Goal: Task Accomplishment & Management: Manage account settings

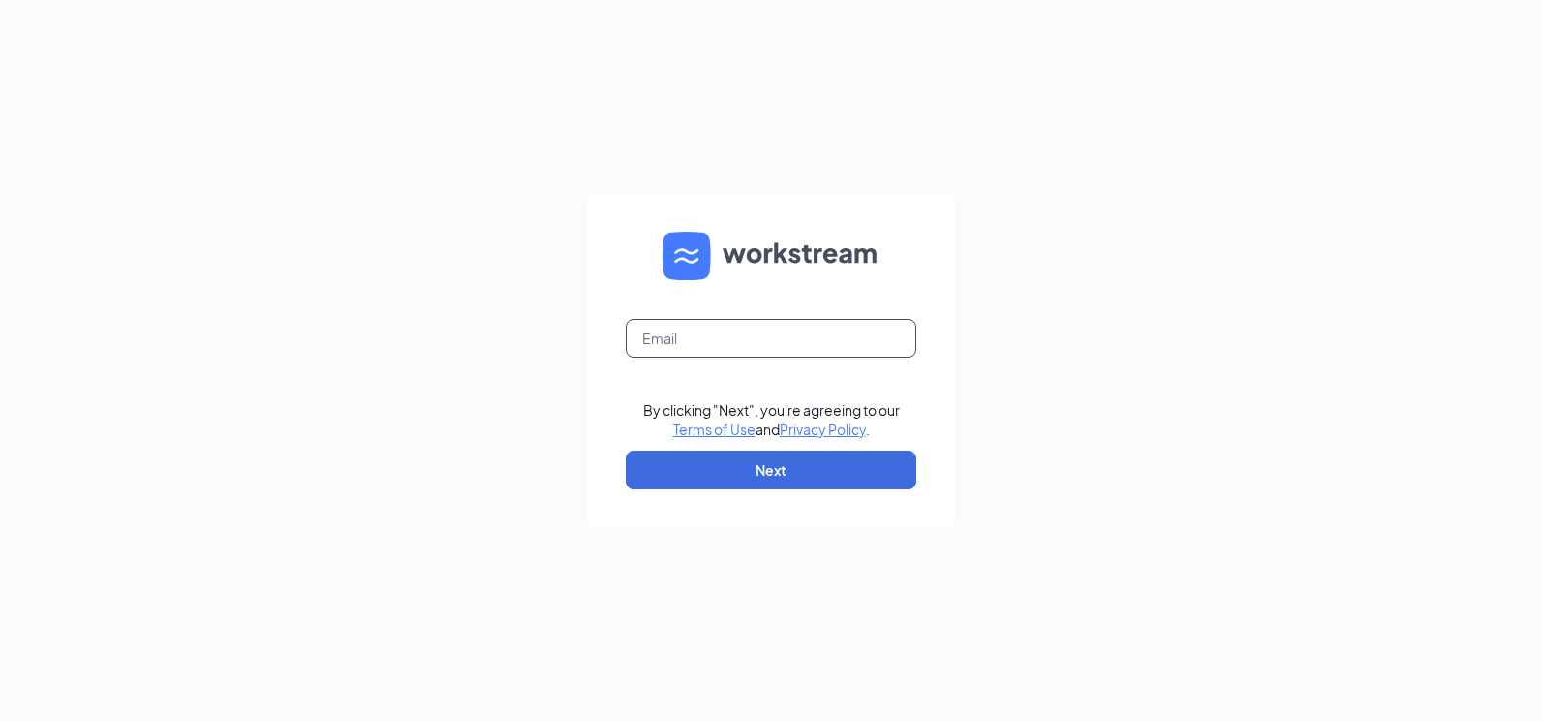
click at [723, 339] on input "text" at bounding box center [771, 338] width 291 height 39
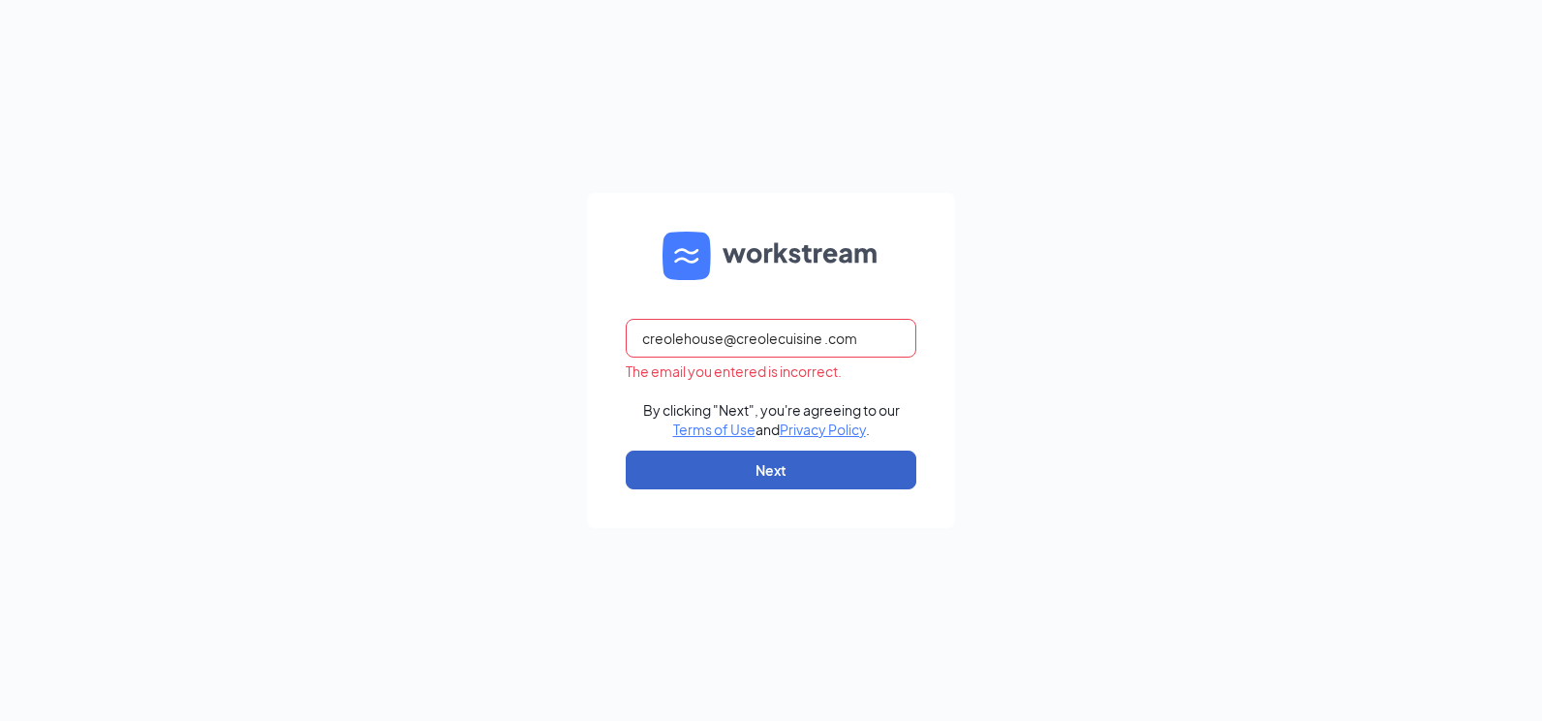
click at [802, 478] on button "Next" at bounding box center [771, 470] width 291 height 39
click at [831, 339] on input "creolehouse@creolecuisine .com" at bounding box center [771, 338] width 291 height 39
type input "[EMAIL_ADDRESS][DOMAIN_NAME]"
click at [835, 466] on button "Next" at bounding box center [771, 470] width 291 height 39
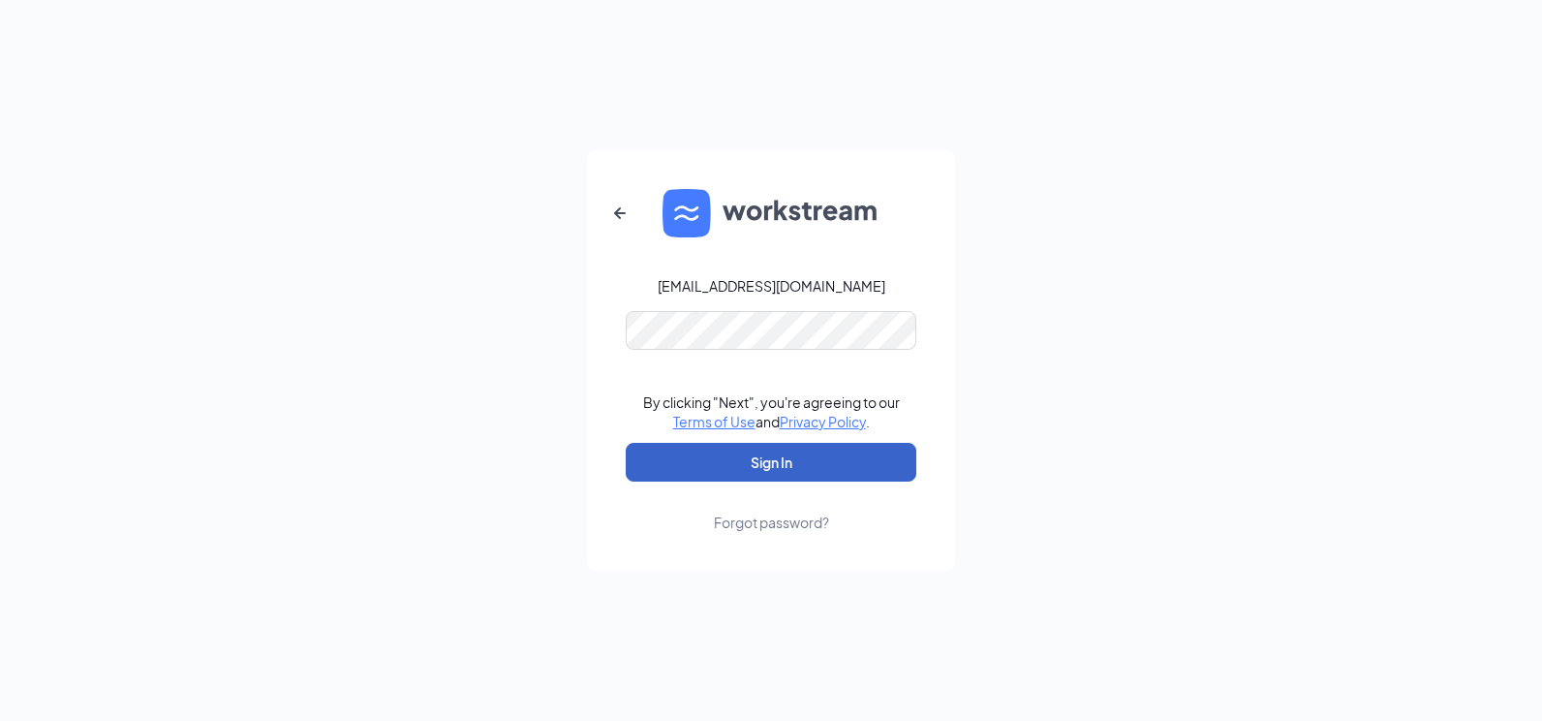
click at [757, 461] on button "Sign In" at bounding box center [771, 462] width 291 height 39
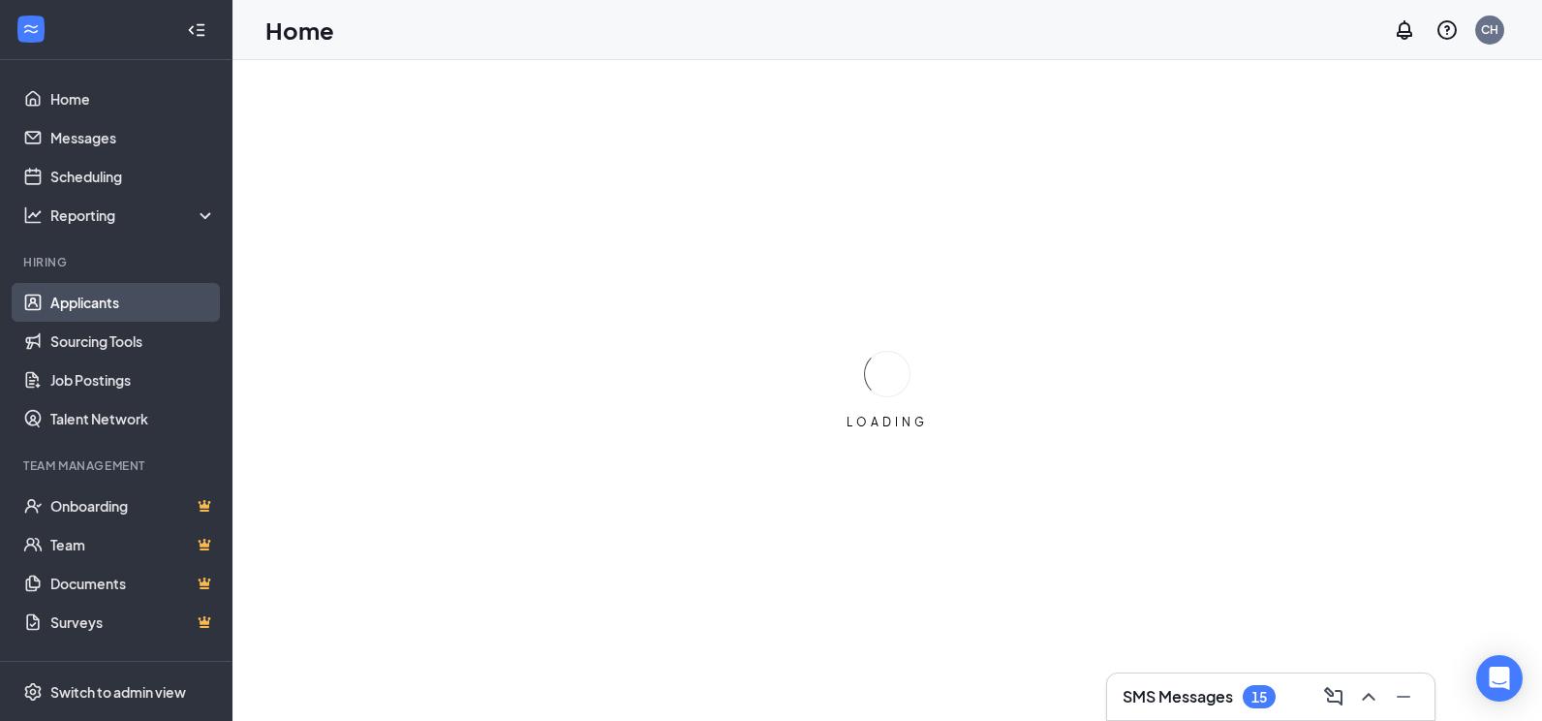
click at [92, 309] on link "Applicants" at bounding box center [133, 302] width 166 height 39
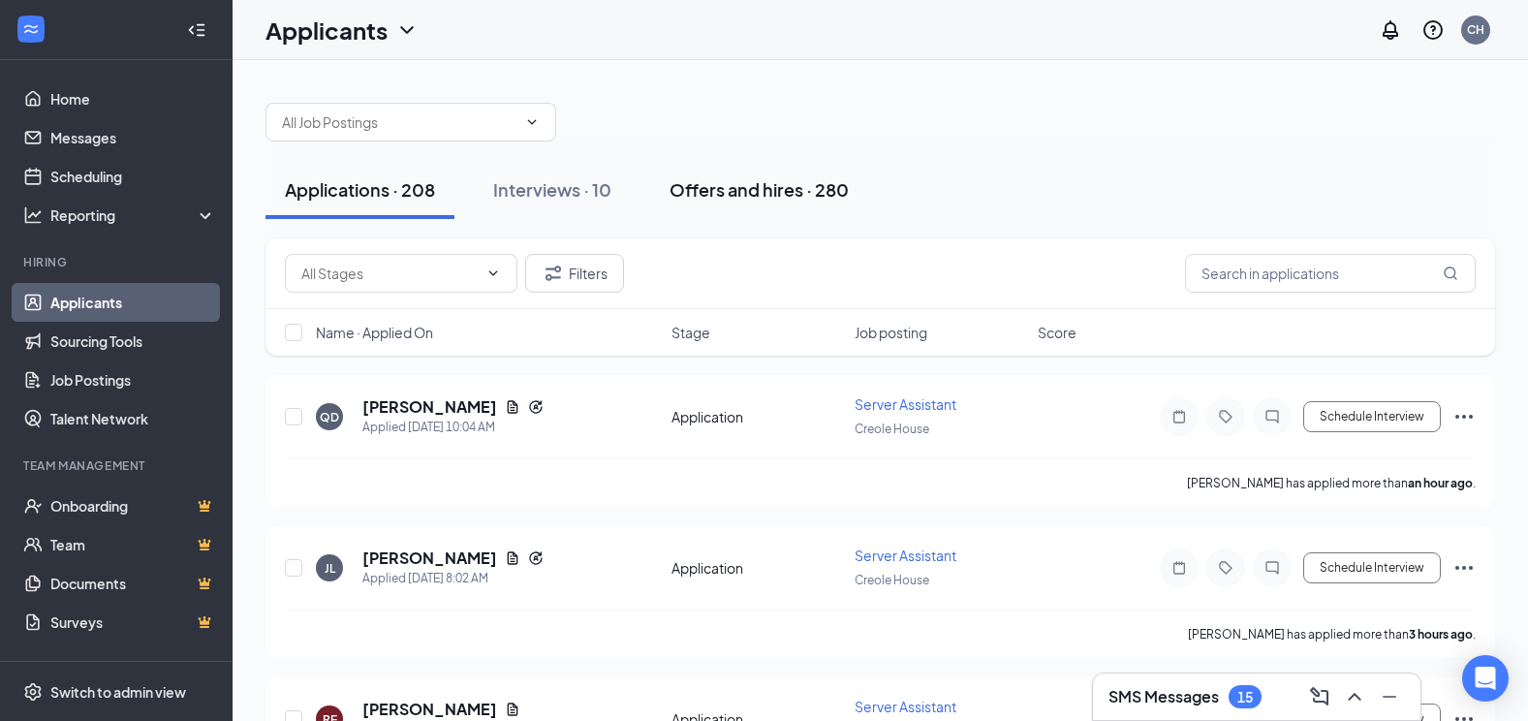
click at [738, 196] on div "Offers and hires · 280" at bounding box center [758, 189] width 179 height 24
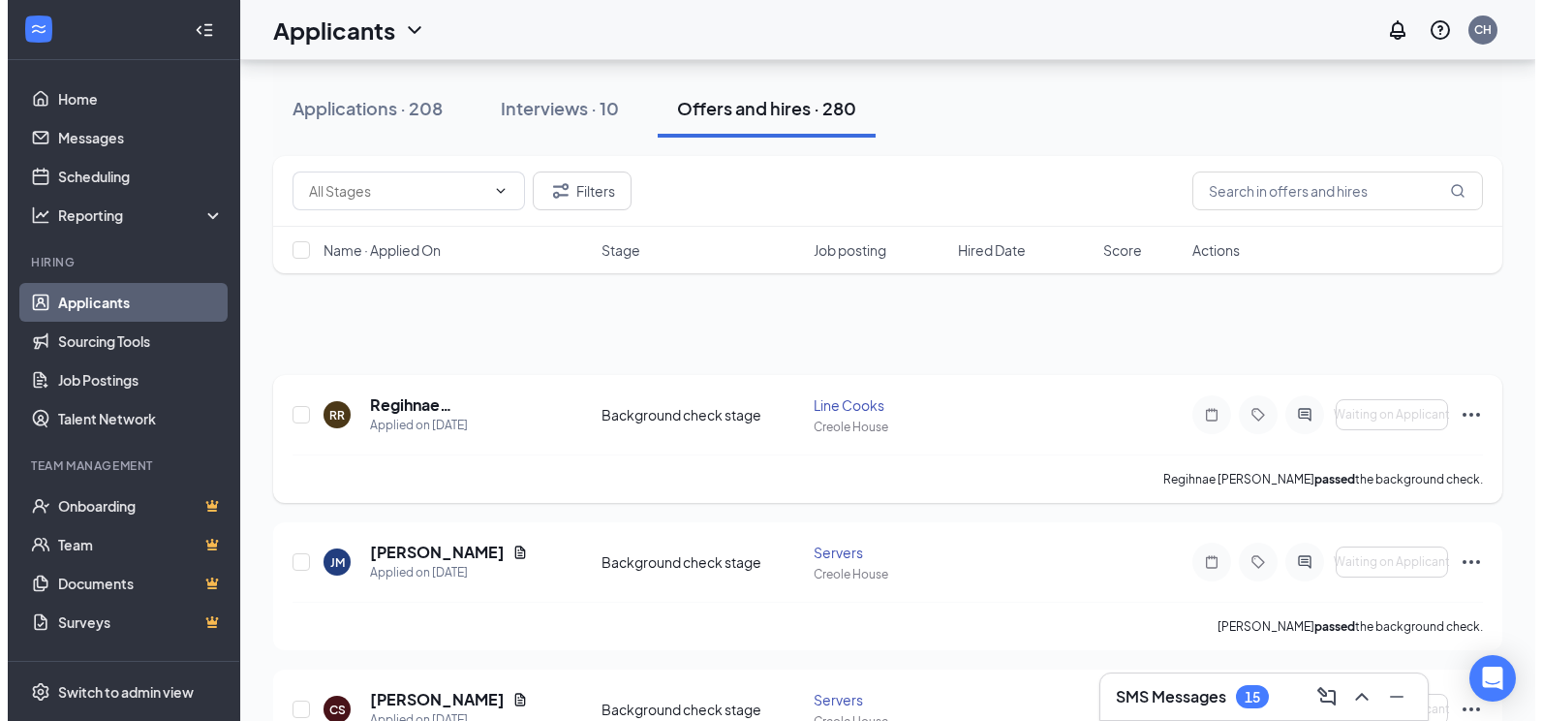
scroll to position [194, 0]
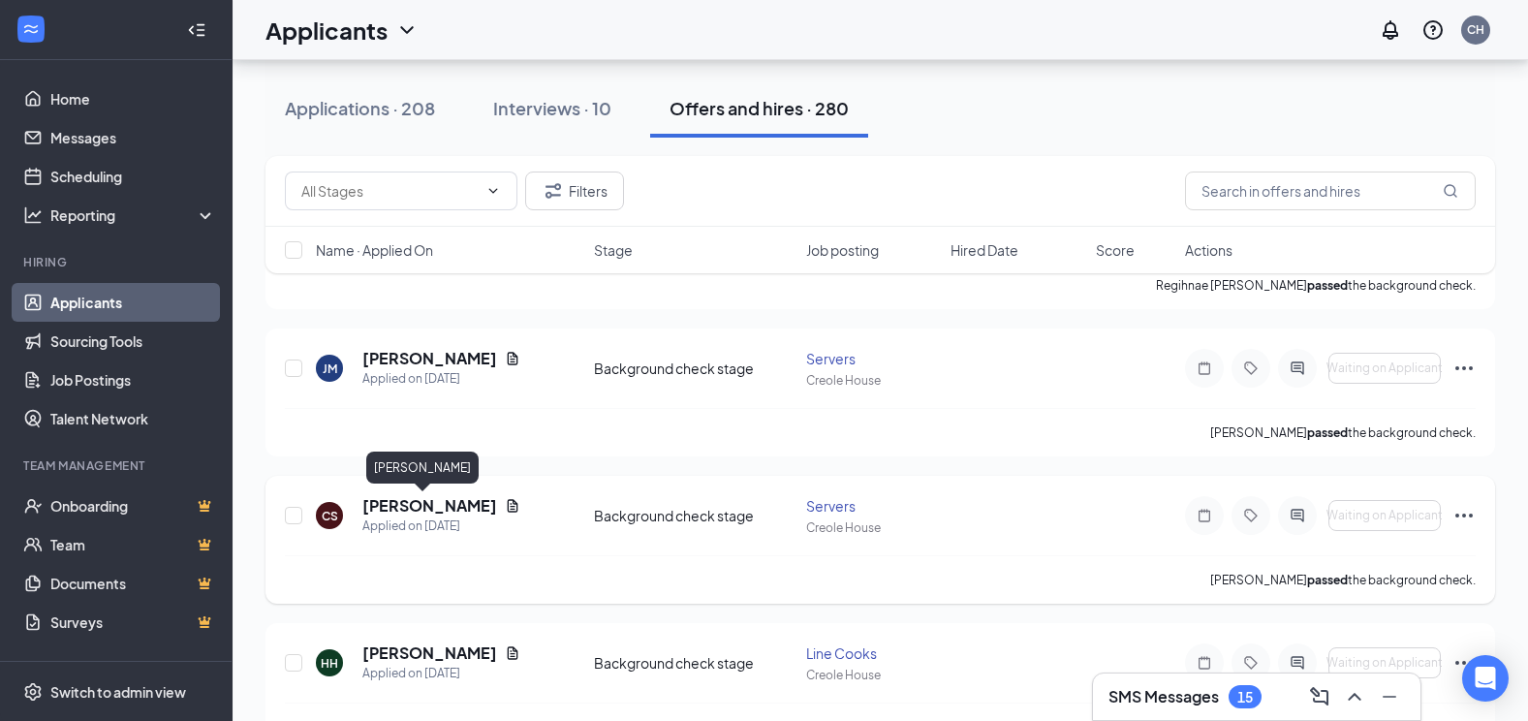
click at [409, 505] on h5 "Chloe Sharp" at bounding box center [429, 505] width 135 height 21
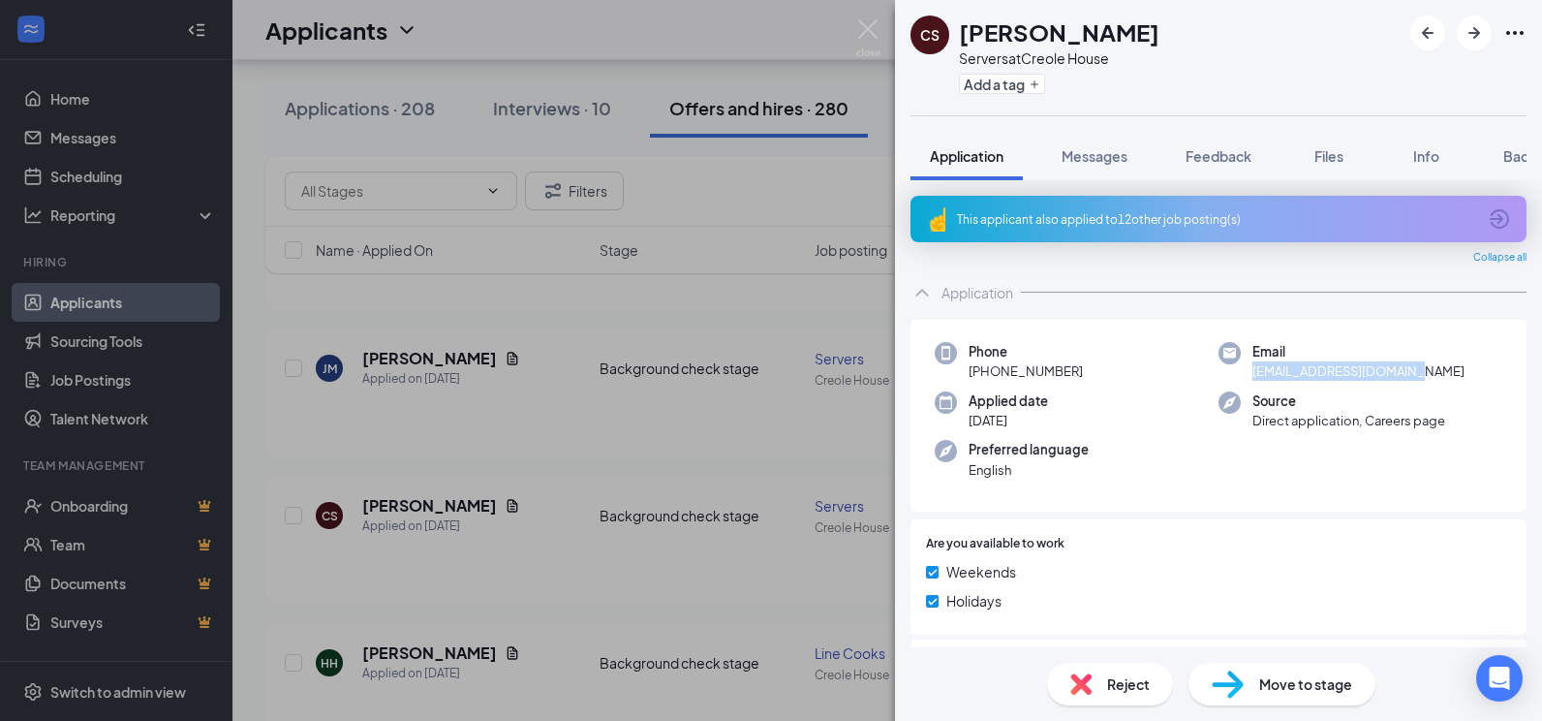
drag, startPoint x: 1445, startPoint y: 380, endPoint x: 1248, endPoint y: 372, distance: 196.8
click at [1248, 372] on div "Email chloe.sharp84@yahoo.com" at bounding box center [1361, 362] width 284 height 40
drag, startPoint x: 1248, startPoint y: 372, endPoint x: 1278, endPoint y: 371, distance: 30.1
copy span "chloe.sharp84@yahoo.com"
drag, startPoint x: 1083, startPoint y: 369, endPoint x: 983, endPoint y: 372, distance: 99.8
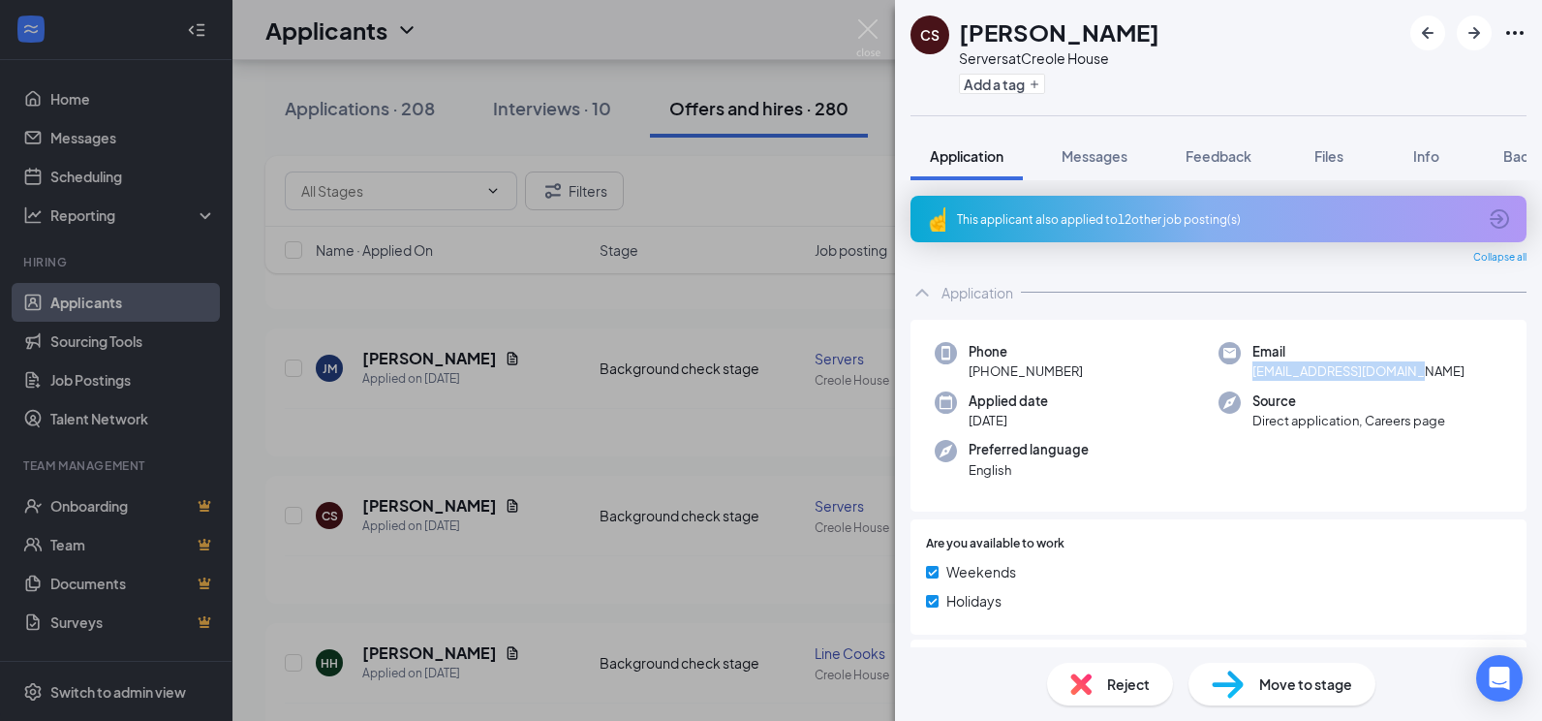
click at [983, 372] on div "Phone +1 (940) 642-9208" at bounding box center [1077, 362] width 284 height 40
drag, startPoint x: 983, startPoint y: 372, endPoint x: 1015, endPoint y: 372, distance: 32.0
copy span "(940) 642-9208"
